Goal: Communication & Community: Ask a question

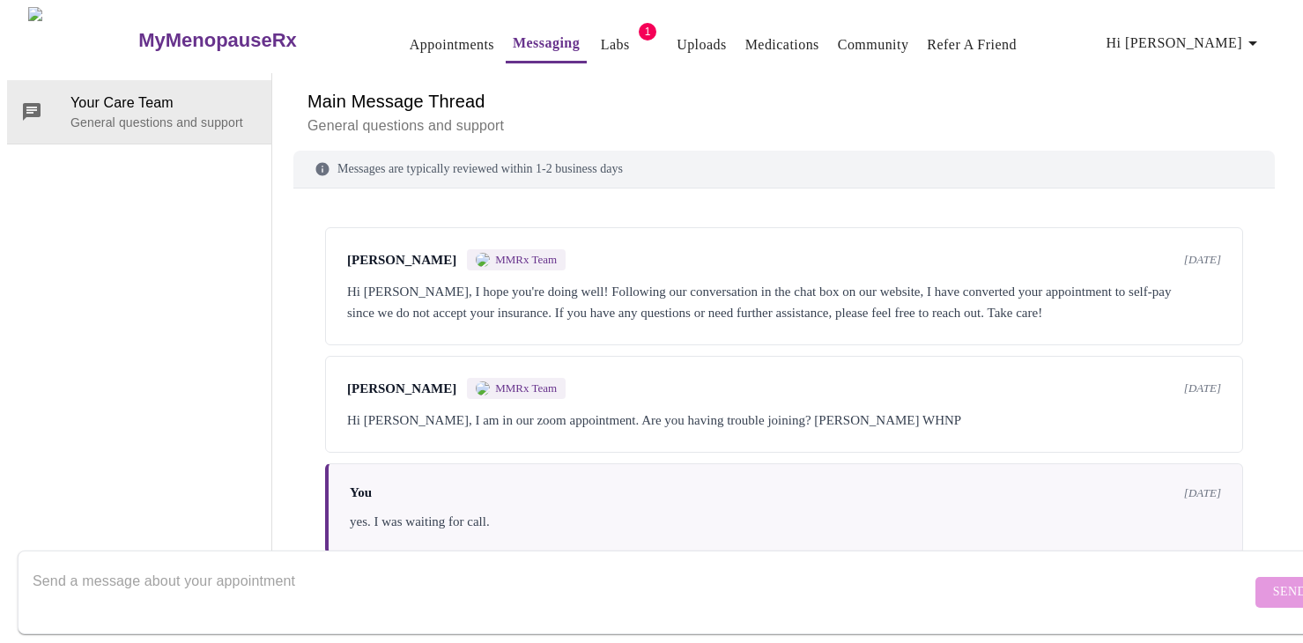
scroll to position [3102, 0]
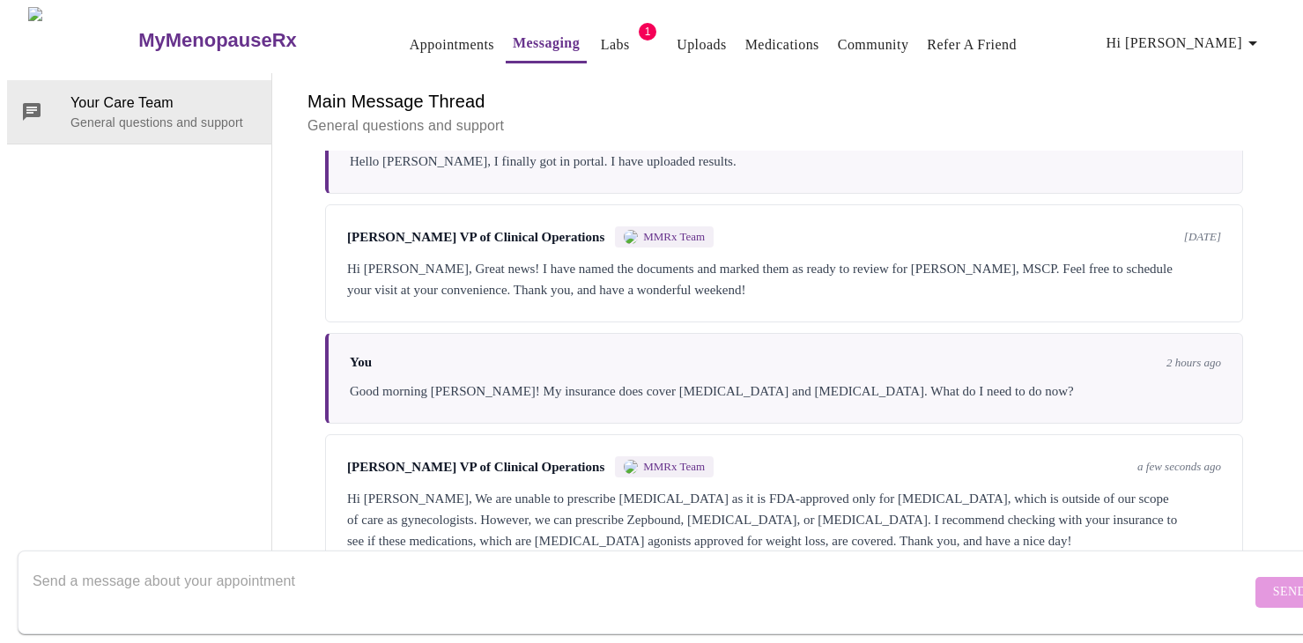
click at [267, 564] on textarea "Send a message about your appointment" at bounding box center [642, 592] width 1218 height 56
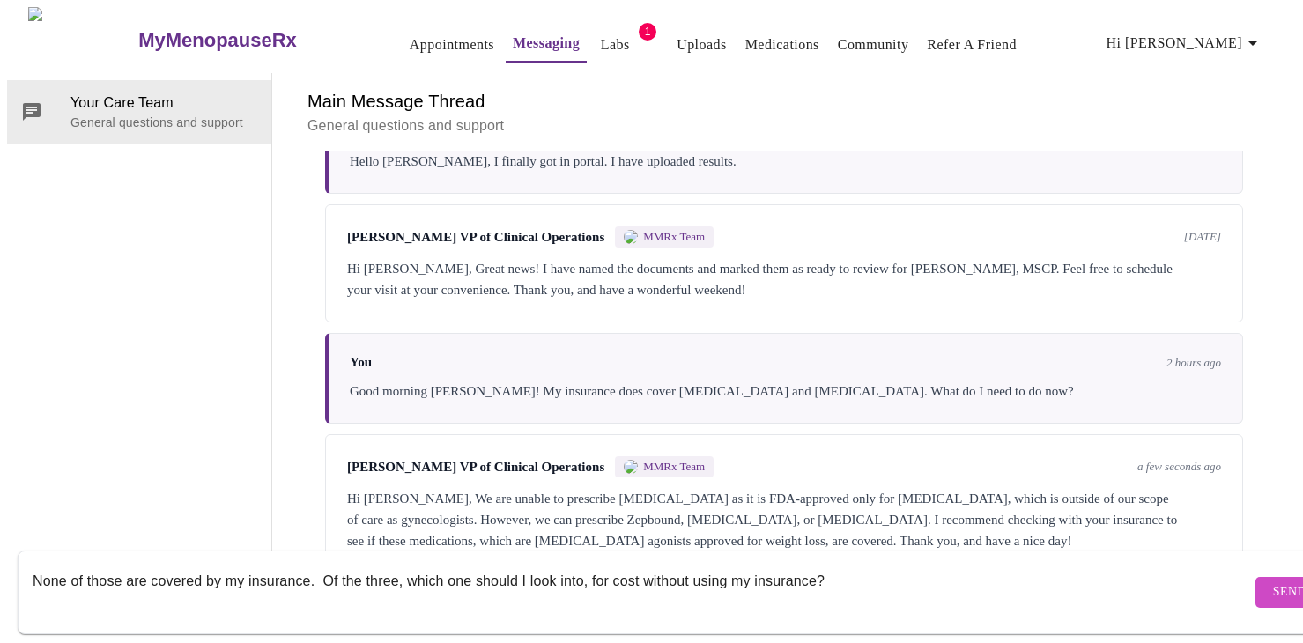
type textarea "None of those are covered by my insurance. Of the three, which one should I loo…"
click at [1273, 581] on span "Send" at bounding box center [1289, 592] width 33 height 22
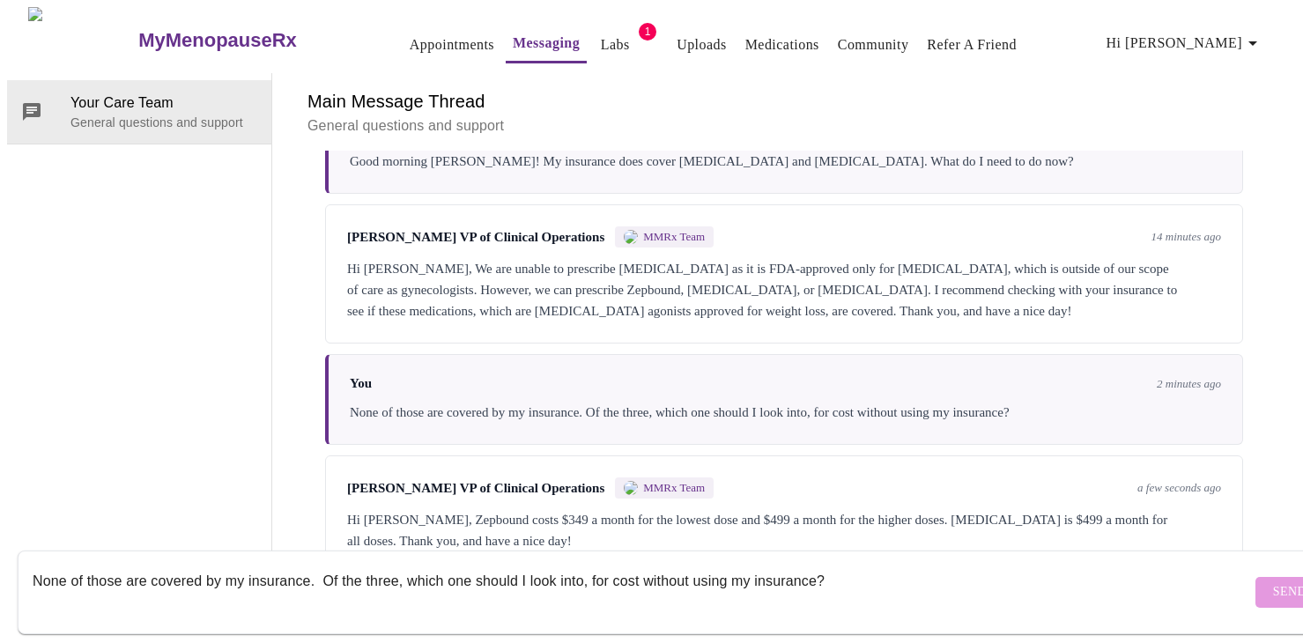
scroll to position [3340, 0]
